Goal: Task Accomplishment & Management: Use online tool/utility

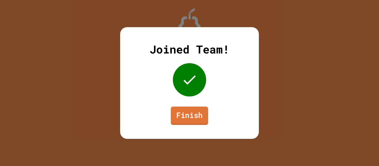
click at [184, 117] on link "Finish" at bounding box center [189, 116] width 37 height 18
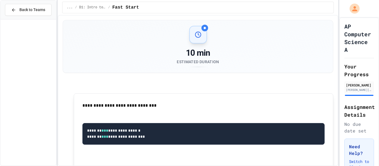
scroll to position [355, 0]
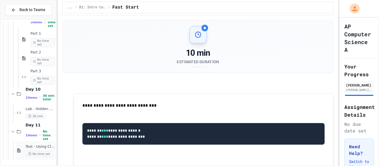
click at [39, 145] on span "Test - Using Classes and Objects" at bounding box center [40, 146] width 29 height 5
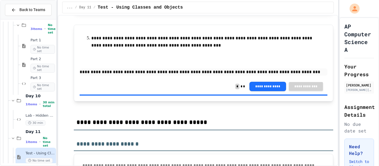
scroll to position [3911, 0]
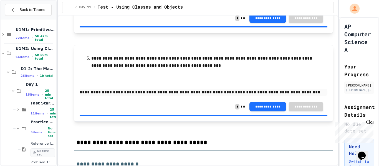
scroll to position [3810, 0]
